Goal: Transaction & Acquisition: Purchase product/service

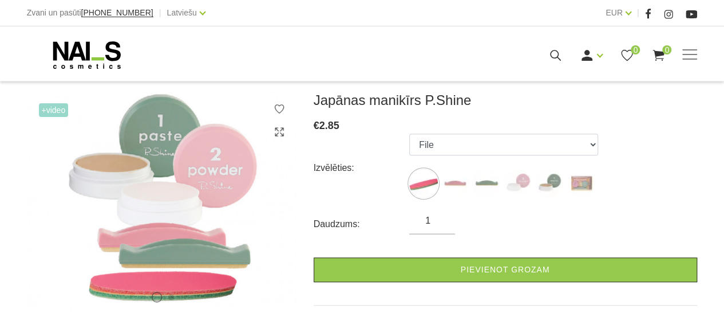
scroll to position [150, 0]
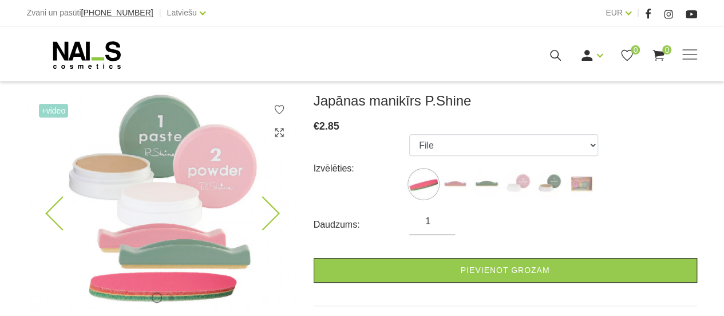
click at [270, 212] on icon at bounding box center [263, 213] width 34 height 34
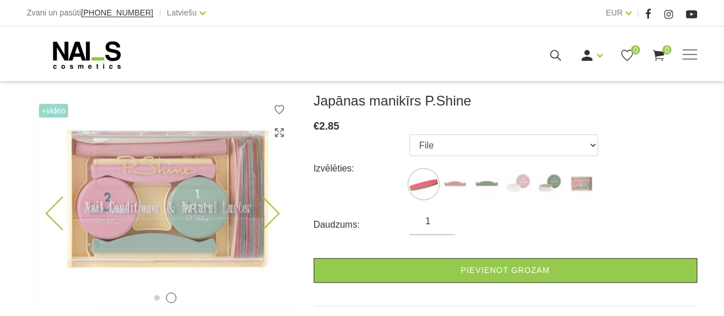
click at [271, 214] on icon at bounding box center [263, 213] width 34 height 34
click at [274, 211] on icon at bounding box center [263, 213] width 34 height 34
click at [42, 213] on img at bounding box center [161, 201] width 269 height 219
click at [49, 216] on icon at bounding box center [62, 213] width 34 height 34
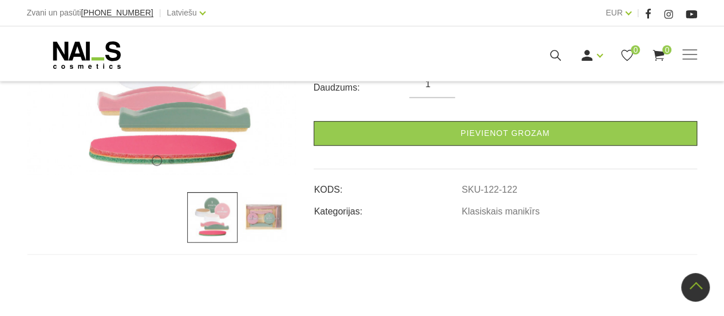
scroll to position [286, 0]
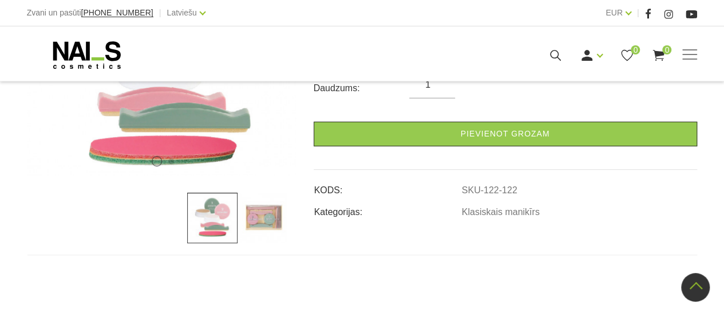
click at [266, 215] on img at bounding box center [263, 217] width 50 height 50
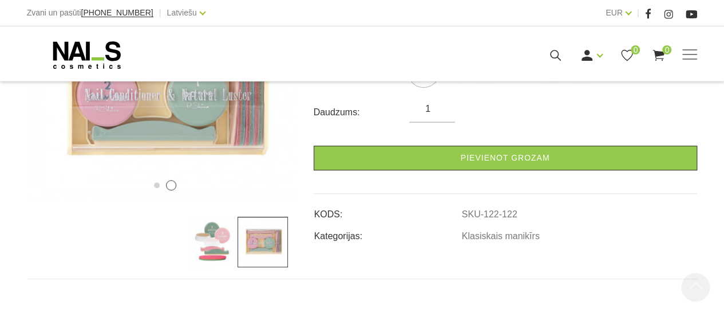
scroll to position [262, 0]
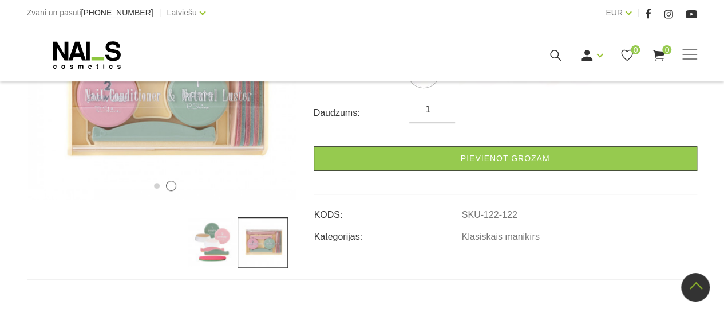
click at [210, 256] on img at bounding box center [212, 242] width 50 height 50
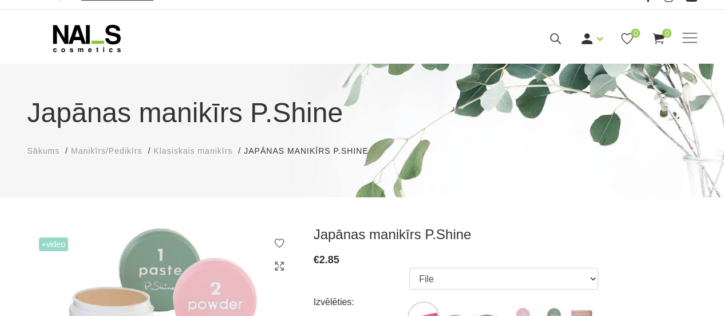
scroll to position [0, 0]
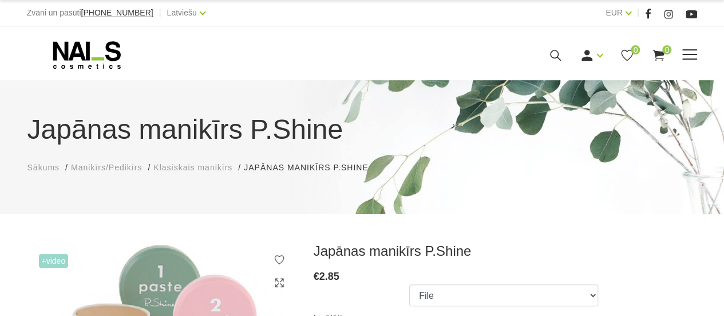
click at [695, 54] on span at bounding box center [690, 54] width 15 height 1
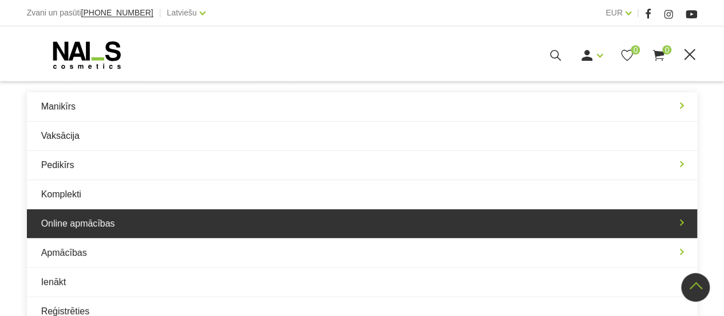
scroll to position [373, 0]
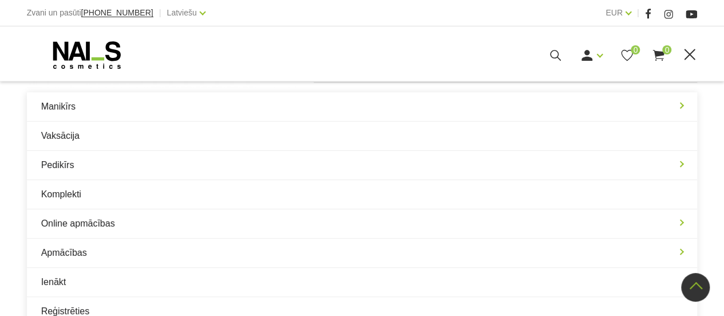
click at [233, 52] on div at bounding box center [161, 55] width 269 height 29
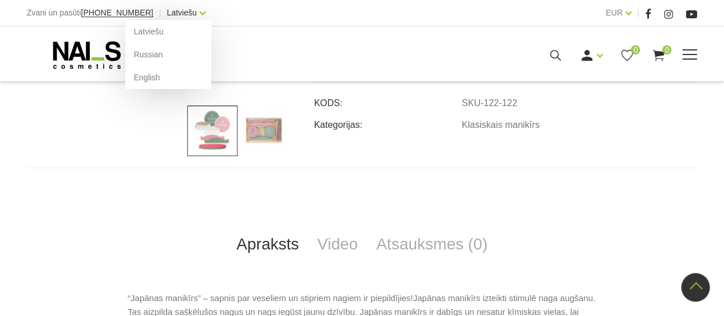
click at [183, 11] on link "Latviešu" at bounding box center [182, 13] width 30 height 14
click at [142, 52] on link "Russian" at bounding box center [168, 54] width 86 height 23
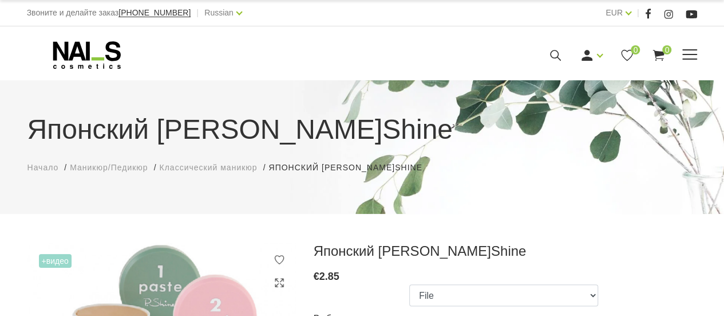
click at [694, 56] on span at bounding box center [690, 54] width 15 height 11
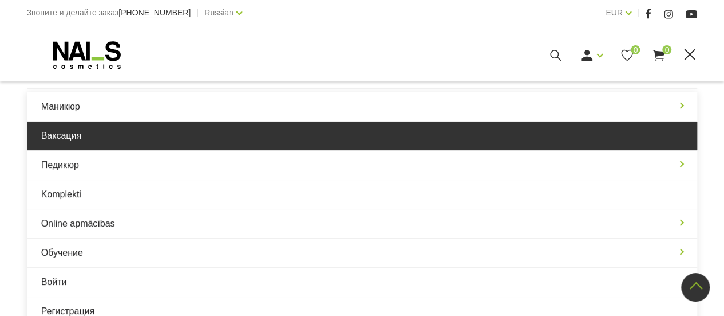
scroll to position [451, 0]
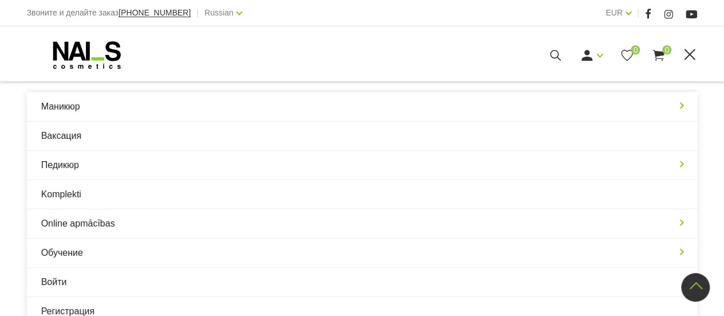
click at [339, 44] on div "Маникюр Гельлаки Базы, топы и праймеры Гель-системы УВ/Лед Дизайн системы Разны…" at bounding box center [362, 55] width 671 height 29
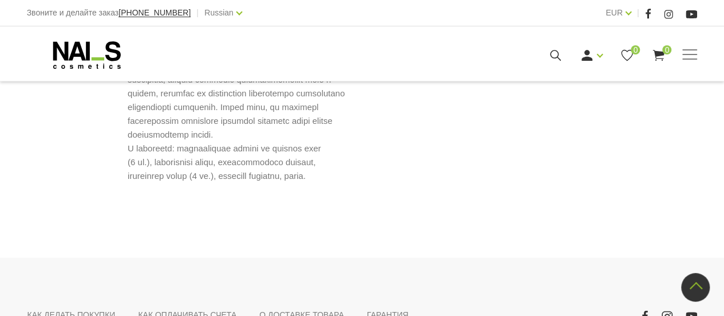
scroll to position [937, 0]
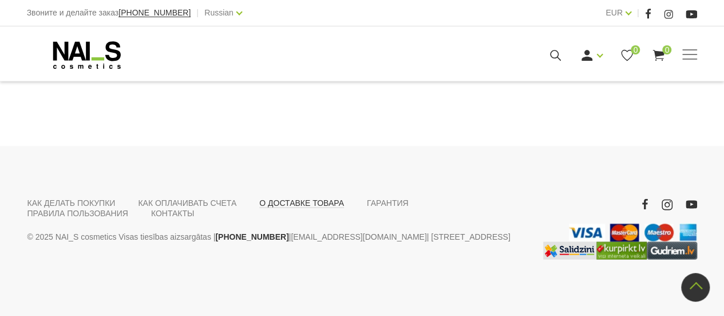
click at [290, 203] on link "О ДОСТАВКЕ ТОВАРА" at bounding box center [301, 202] width 85 height 10
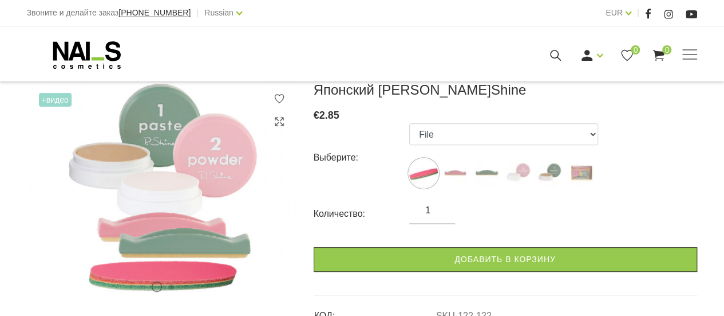
scroll to position [164, 0]
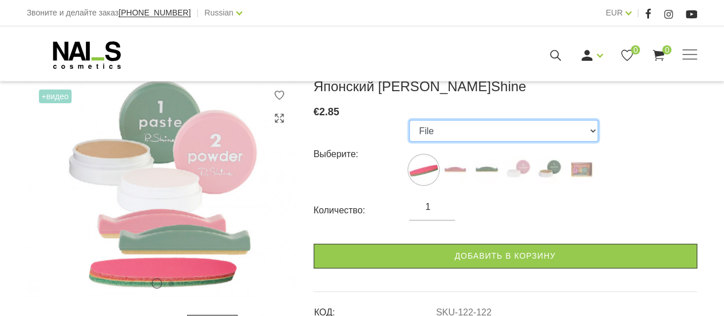
click at [494, 132] on select "File Pink Buffer Green Buffer Powder Paste "P-Shine" Nail Care Kit" at bounding box center [503, 131] width 189 height 22
click at [409, 120] on select "File Pink Buffer Green Buffer Powder Paste "P-Shine" Nail Care Kit" at bounding box center [503, 131] width 189 height 22
click at [564, 133] on select "File Pink Buffer Green Buffer Powder Paste "P-Shine" Nail Care Kit" at bounding box center [503, 131] width 189 height 22
click at [409, 120] on select "File Pink Buffer Green Buffer Powder Paste "P-Shine" Nail Care Kit" at bounding box center [503, 131] width 189 height 22
click at [585, 132] on select "File Pink Buffer Green Buffer Powder Paste "P-Shine" Nail Care Kit" at bounding box center [503, 131] width 189 height 22
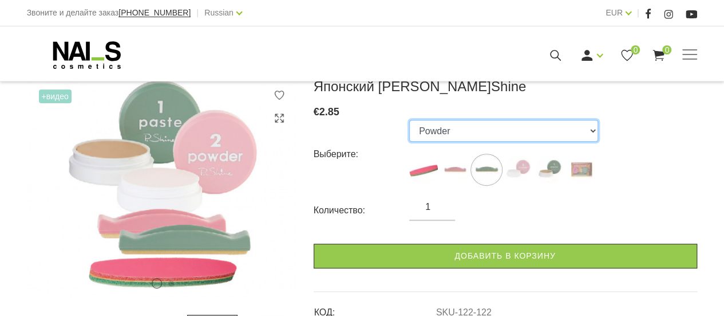
click at [409, 120] on select "File Pink Buffer Green Buffer Powder Paste "P-Shine" Nail Care Kit" at bounding box center [503, 131] width 189 height 22
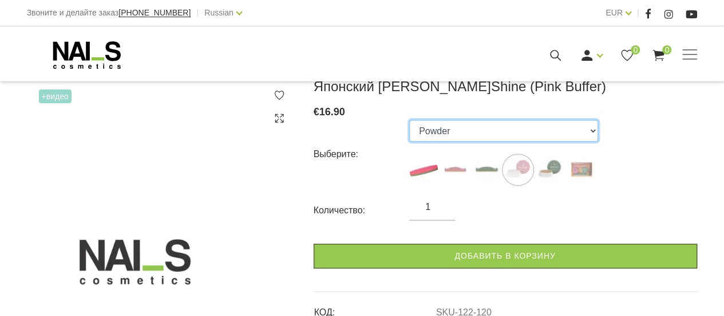
click at [550, 131] on select "File Pink Buffer Green Buffer Powder Paste "P-Shine" Nail Care Kit" at bounding box center [503, 131] width 189 height 22
click at [409, 120] on select "File Pink Buffer Green Buffer Powder Paste "P-Shine" Nail Care Kit" at bounding box center [503, 131] width 189 height 22
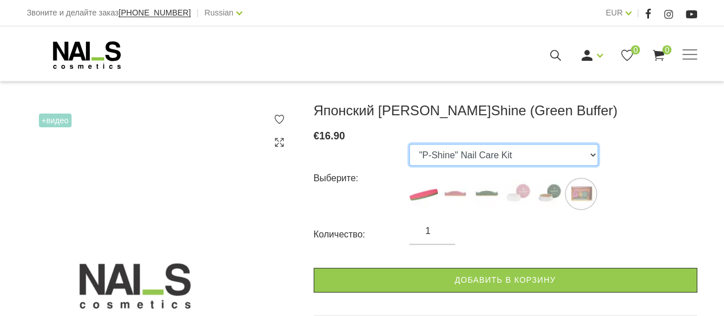
scroll to position [141, 0]
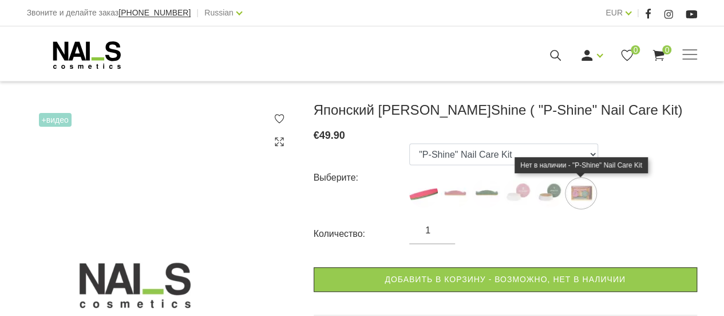
click at [577, 193] on img at bounding box center [581, 193] width 29 height 29
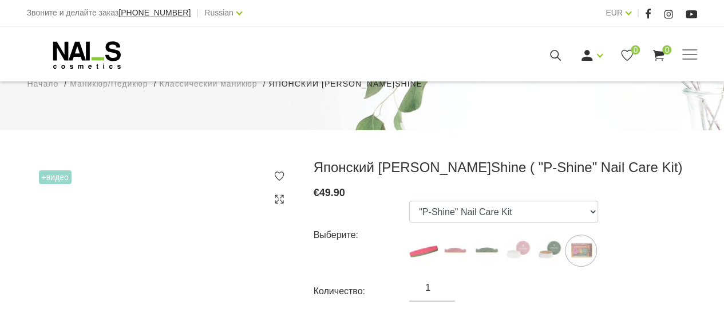
scroll to position [82, 0]
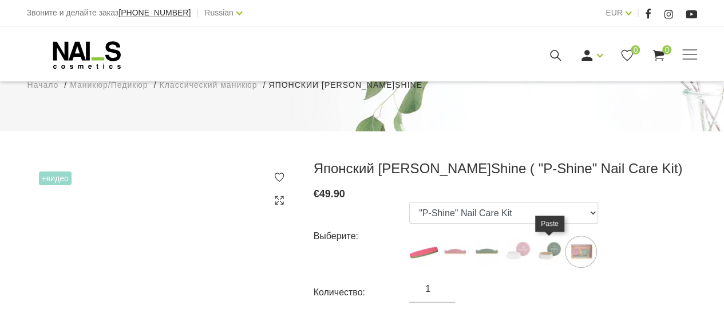
click at [544, 255] on img at bounding box center [549, 251] width 29 height 29
click at [517, 254] on img at bounding box center [518, 251] width 29 height 29
select select "123"
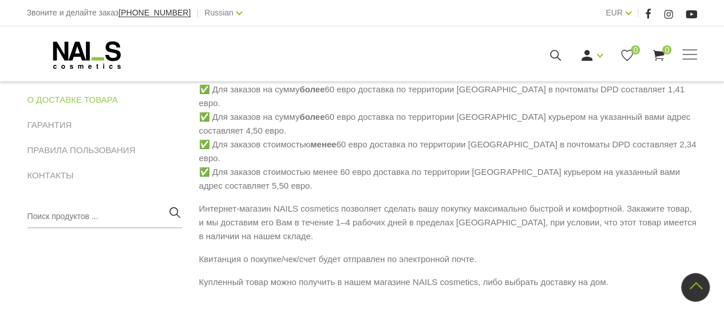
scroll to position [210, 0]
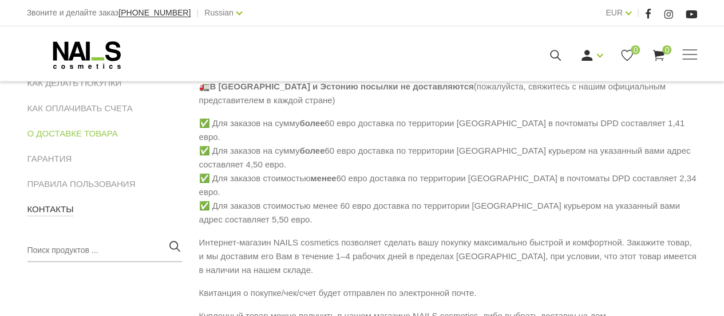
click at [38, 212] on link "КОНТАКТЫ" at bounding box center [50, 209] width 46 height 14
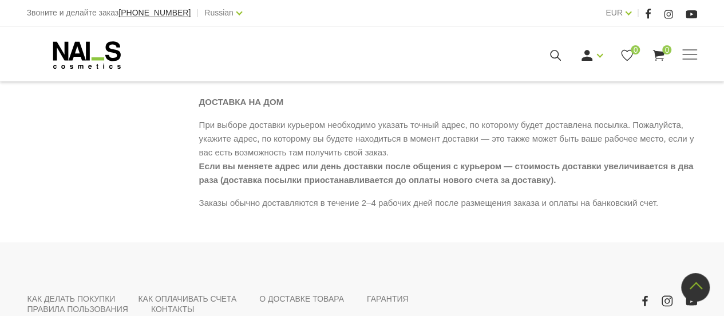
scroll to position [703, 0]
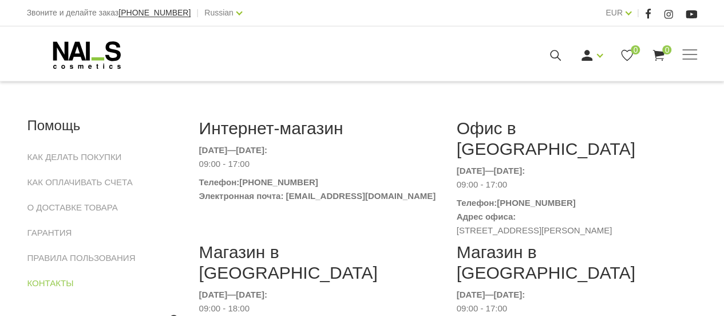
scroll to position [136, 0]
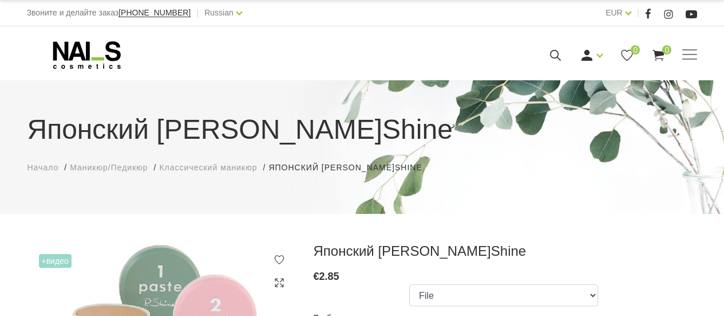
scroll to position [82, 0]
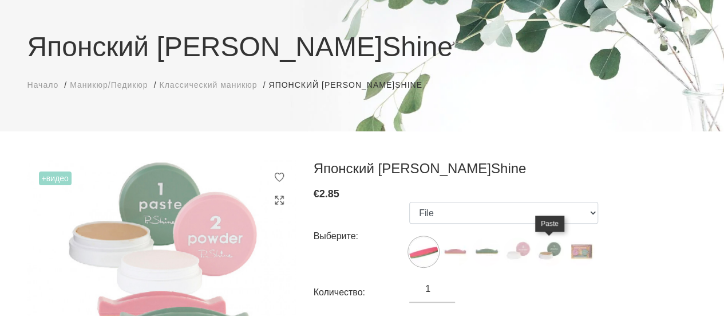
click at [546, 254] on img at bounding box center [549, 251] width 29 height 29
click at [547, 257] on img at bounding box center [549, 251] width 29 height 29
click at [511, 250] on img at bounding box center [518, 251] width 29 height 29
click at [483, 249] on img at bounding box center [486, 251] width 29 height 29
click at [455, 253] on img at bounding box center [455, 251] width 29 height 29
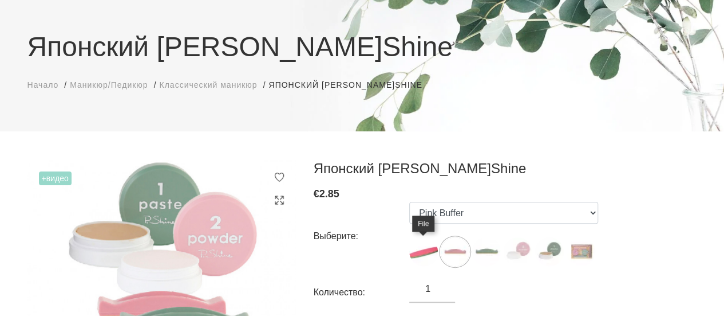
click at [428, 250] on img at bounding box center [423, 251] width 29 height 29
click at [546, 258] on img at bounding box center [549, 251] width 29 height 29
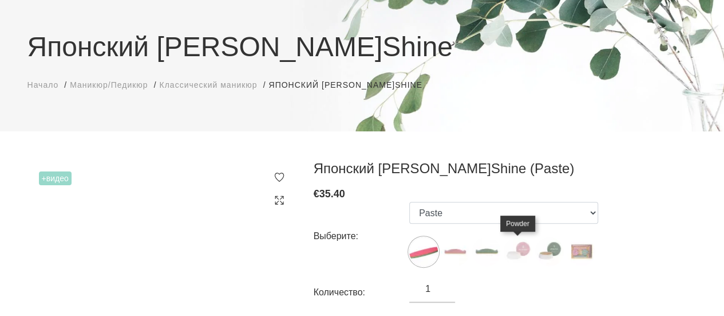
click at [513, 254] on img at bounding box center [518, 251] width 29 height 29
click at [518, 246] on img at bounding box center [518, 251] width 29 height 29
click at [549, 255] on img at bounding box center [549, 251] width 29 height 29
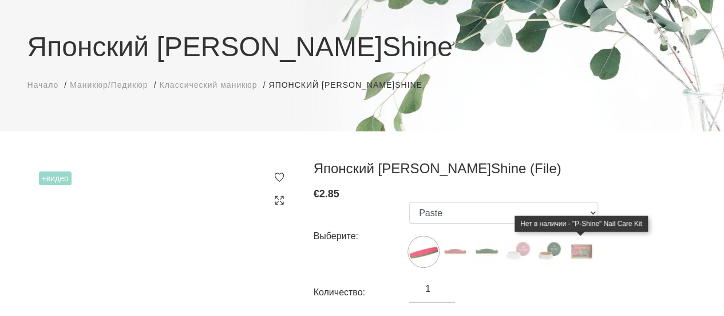
click at [580, 258] on img at bounding box center [581, 251] width 29 height 29
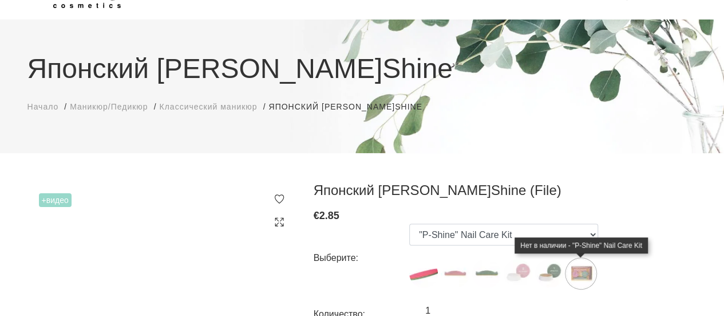
scroll to position [47, 0]
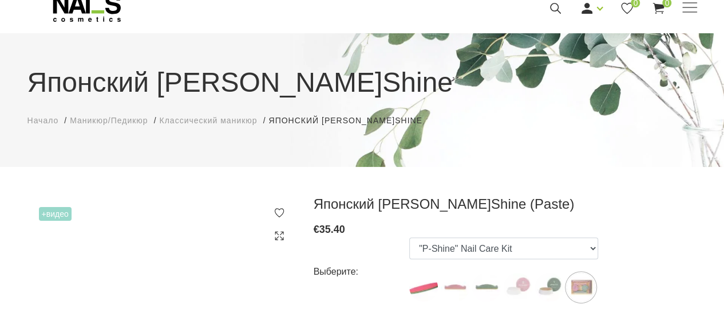
drag, startPoint x: 586, startPoint y: 269, endPoint x: 687, endPoint y: 166, distance: 144.2
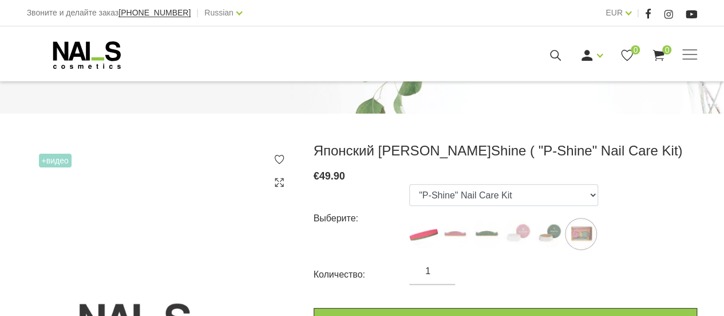
scroll to position [101, 0]
click at [632, 233] on div "Выберите: File Pink Buffer Green Buffer Powder Paste "P-Shine" Nail Care Kit" at bounding box center [506, 217] width 384 height 69
click at [420, 233] on img at bounding box center [423, 233] width 29 height 29
select select "122"
click at [281, 184] on icon at bounding box center [279, 181] width 11 height 11
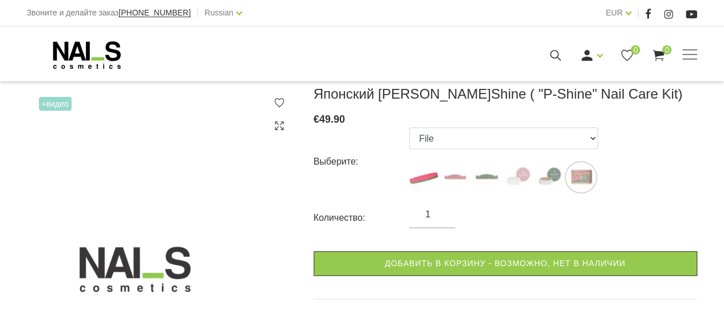
scroll to position [156, 0]
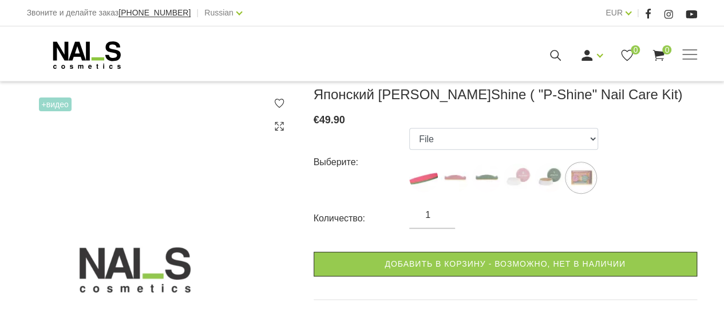
click at [149, 200] on img at bounding box center [161, 265] width 269 height 359
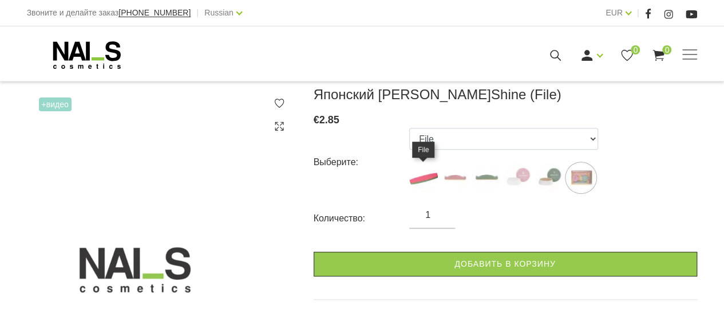
click at [421, 179] on img at bounding box center [423, 177] width 29 height 29
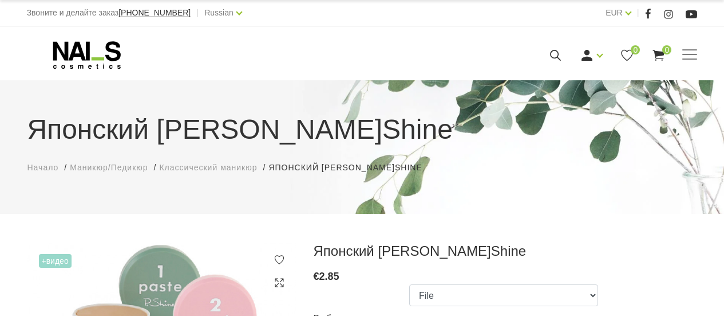
scroll to position [156, 0]
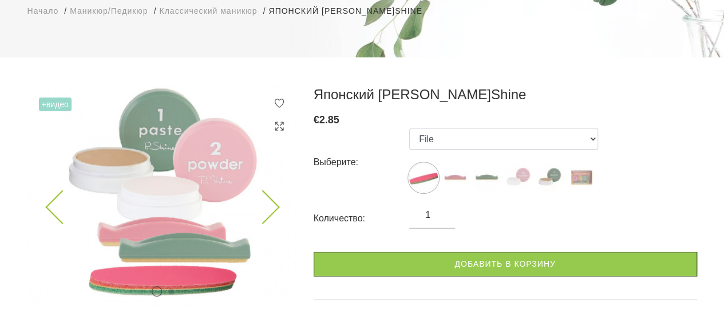
click at [263, 217] on icon at bounding box center [263, 207] width 34 height 34
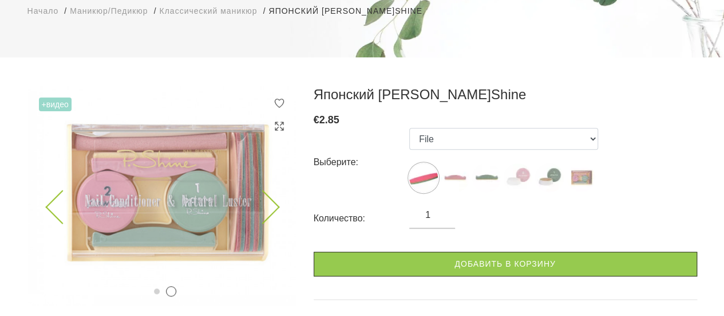
click at [49, 202] on img at bounding box center [161, 195] width 269 height 219
click at [49, 208] on icon at bounding box center [62, 207] width 34 height 34
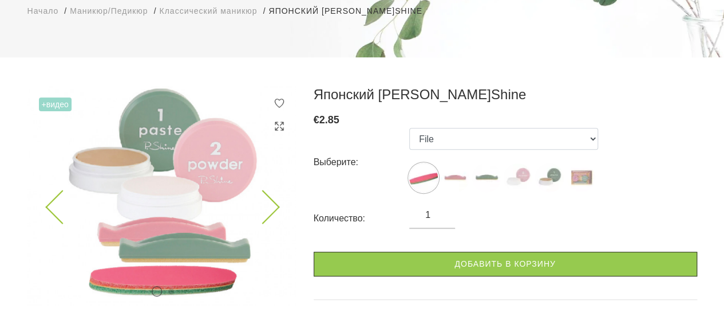
click at [269, 204] on icon at bounding box center [263, 207] width 34 height 34
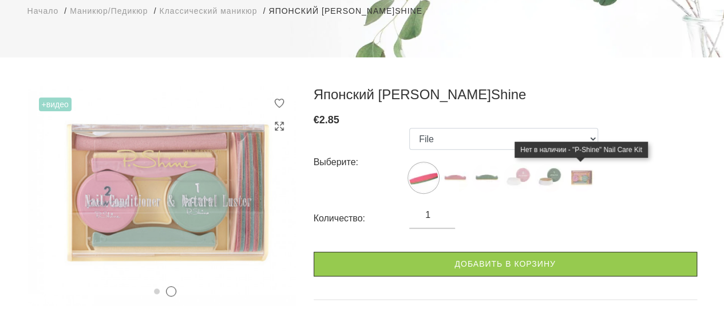
click at [581, 177] on img at bounding box center [581, 177] width 29 height 29
select select "127"
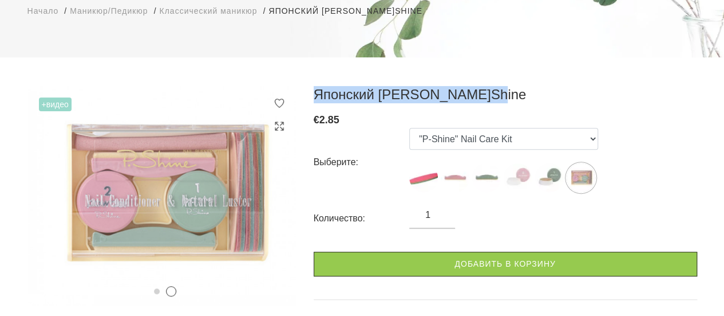
drag, startPoint x: 491, startPoint y: 96, endPoint x: 317, endPoint y: 90, distance: 174.2
click at [317, 90] on h3 "Японский [PERSON_NAME]Shine" at bounding box center [506, 94] width 384 height 17
copy h3 "Японский [PERSON_NAME]Shine"
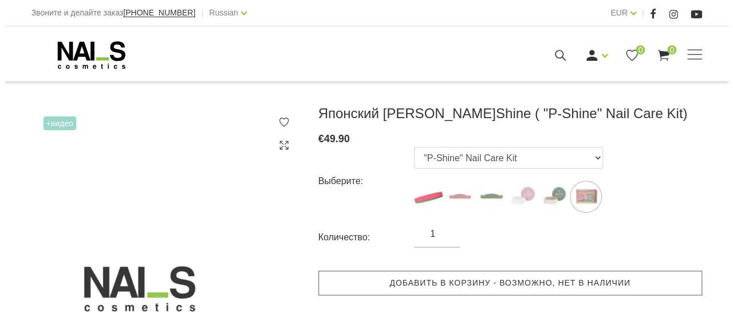
scroll to position [137, 0]
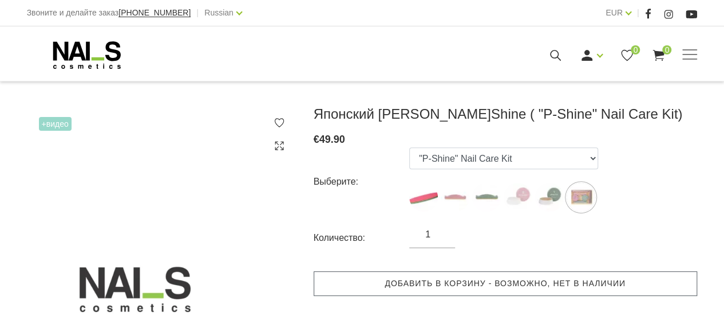
click at [498, 277] on link "Добавить в корзину - возможно, нет в наличии" at bounding box center [506, 283] width 384 height 25
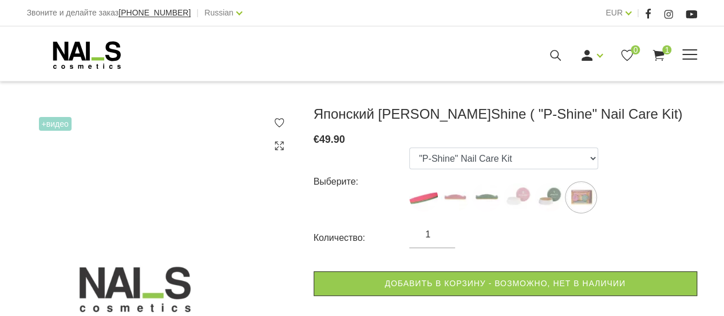
click at [662, 56] on icon at bounding box center [659, 55] width 14 height 14
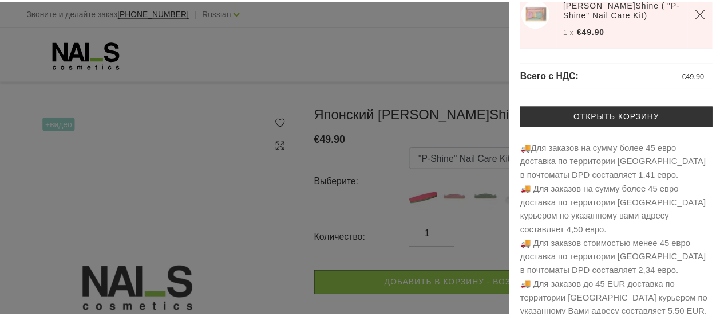
scroll to position [61, 0]
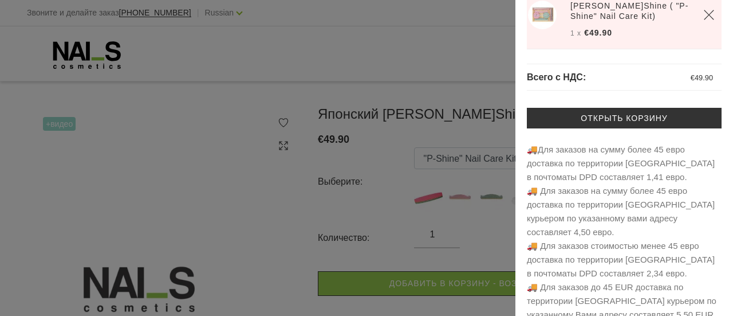
click at [254, 208] on div at bounding box center [366, 158] width 733 height 316
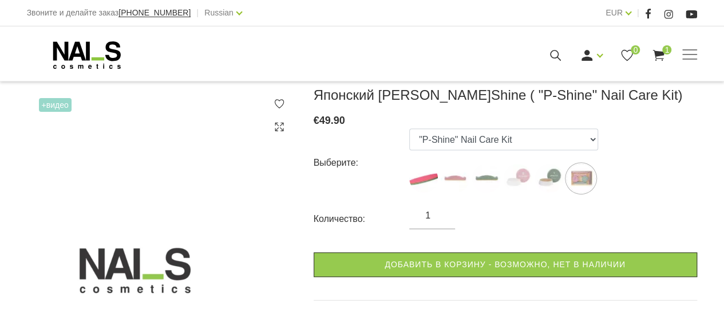
scroll to position [0, 0]
